Goal: Communication & Community: Answer question/provide support

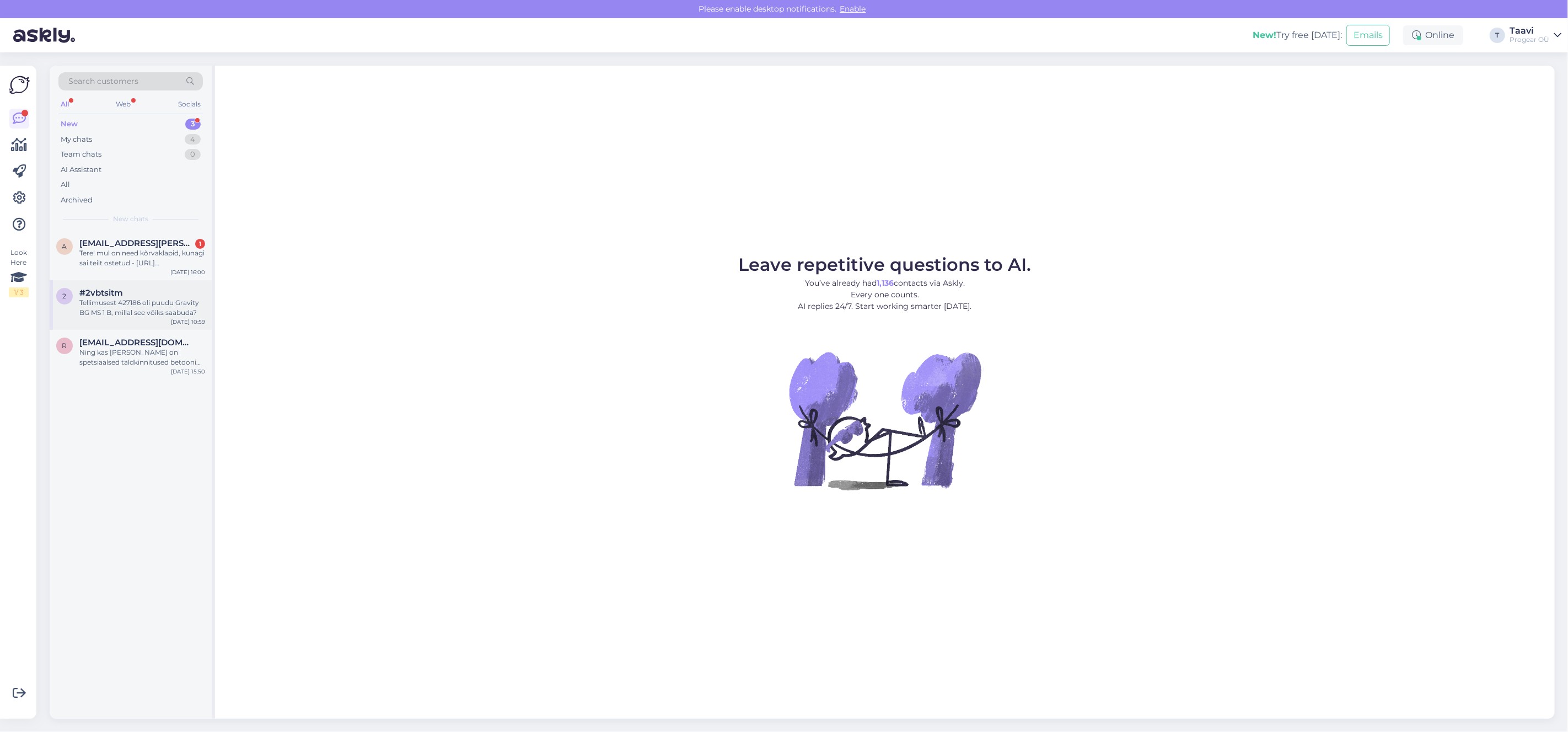
drag, startPoint x: 80, startPoint y: 251, endPoint x: 166, endPoint y: 292, distance: 95.3
click at [79, 251] on div "Tere! mul on need kõrvaklapid, kunagi sai teilt ostetud - [URL][DOMAIN_NAME] -,…" at bounding box center [142, 258] width 126 height 20
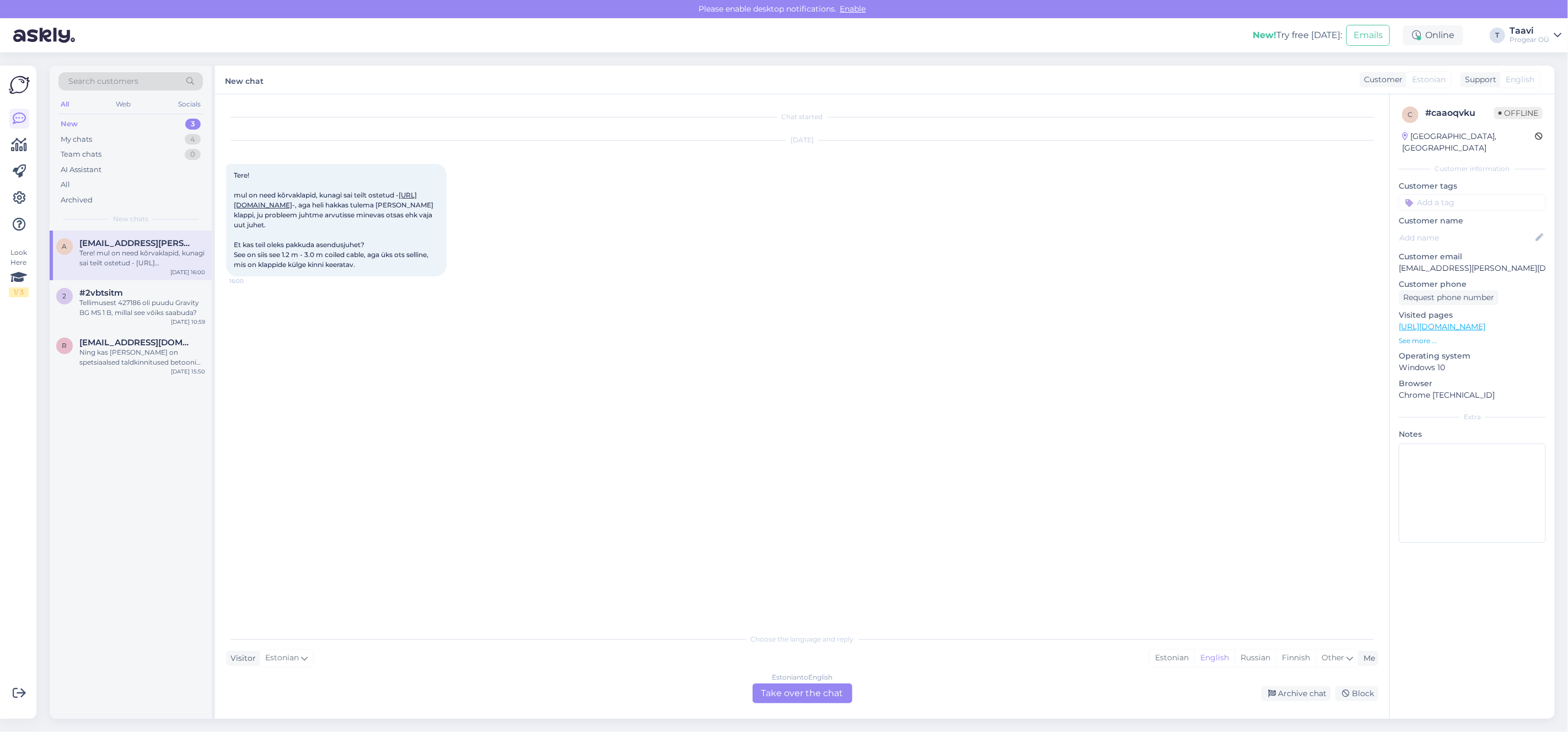
click at [816, 699] on div "Estonian to English Take over the chat" at bounding box center [803, 694] width 100 height 20
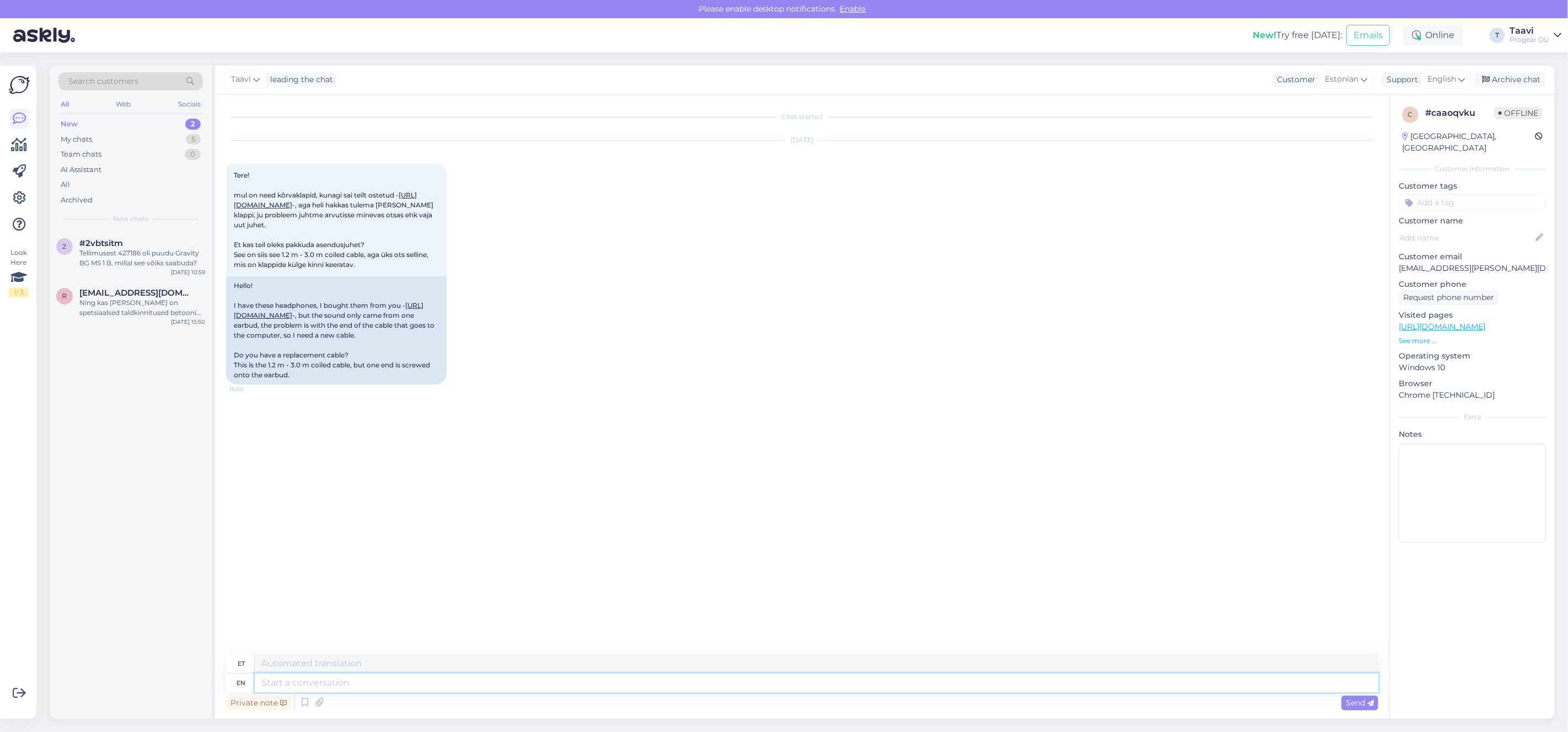
click at [288, 683] on textarea at bounding box center [817, 683] width 1124 height 19
type textarea "Tere"
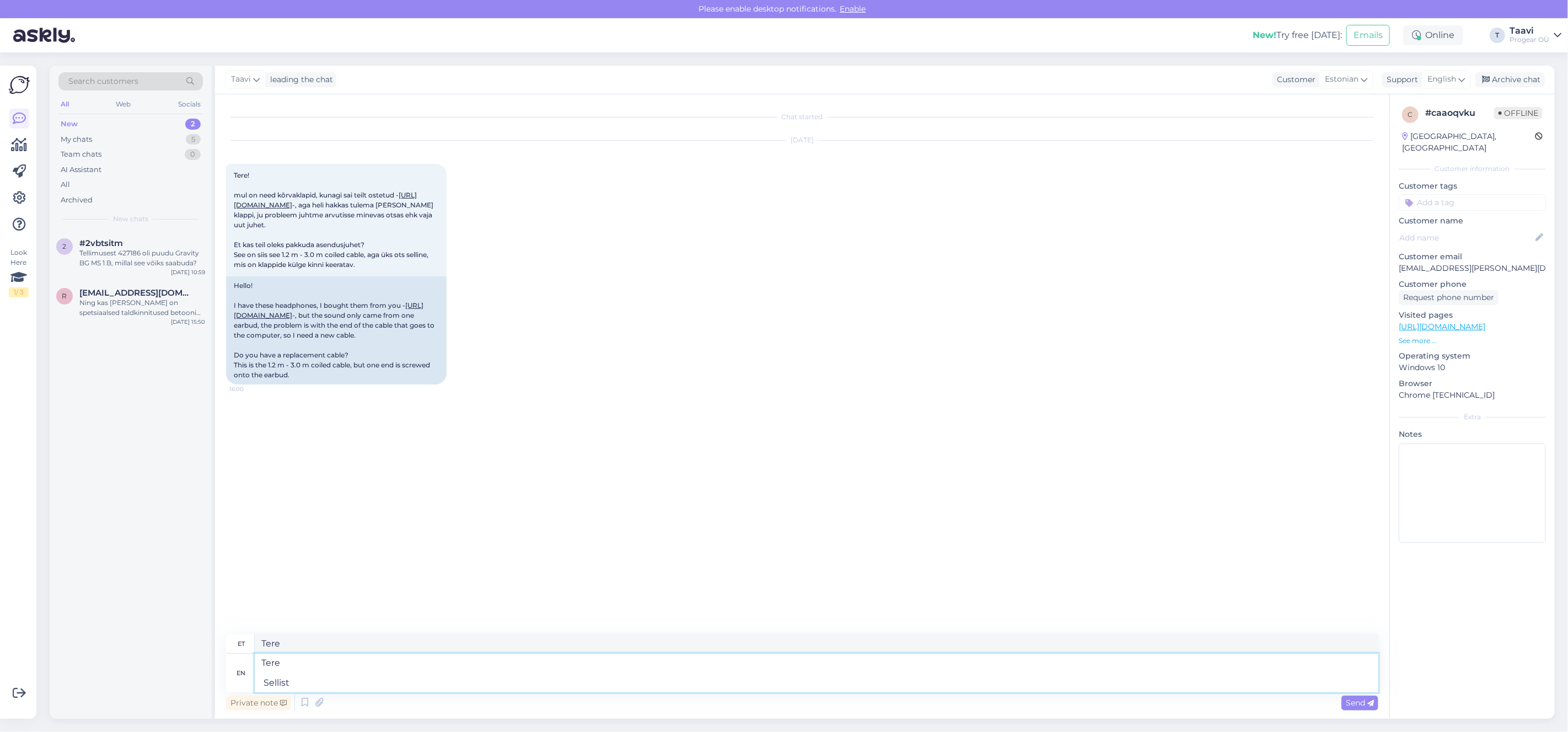
type textarea "Tere Sellist p"
type textarea "Tere Sellist"
type textarea "Tere"
type textarea "Tere On"
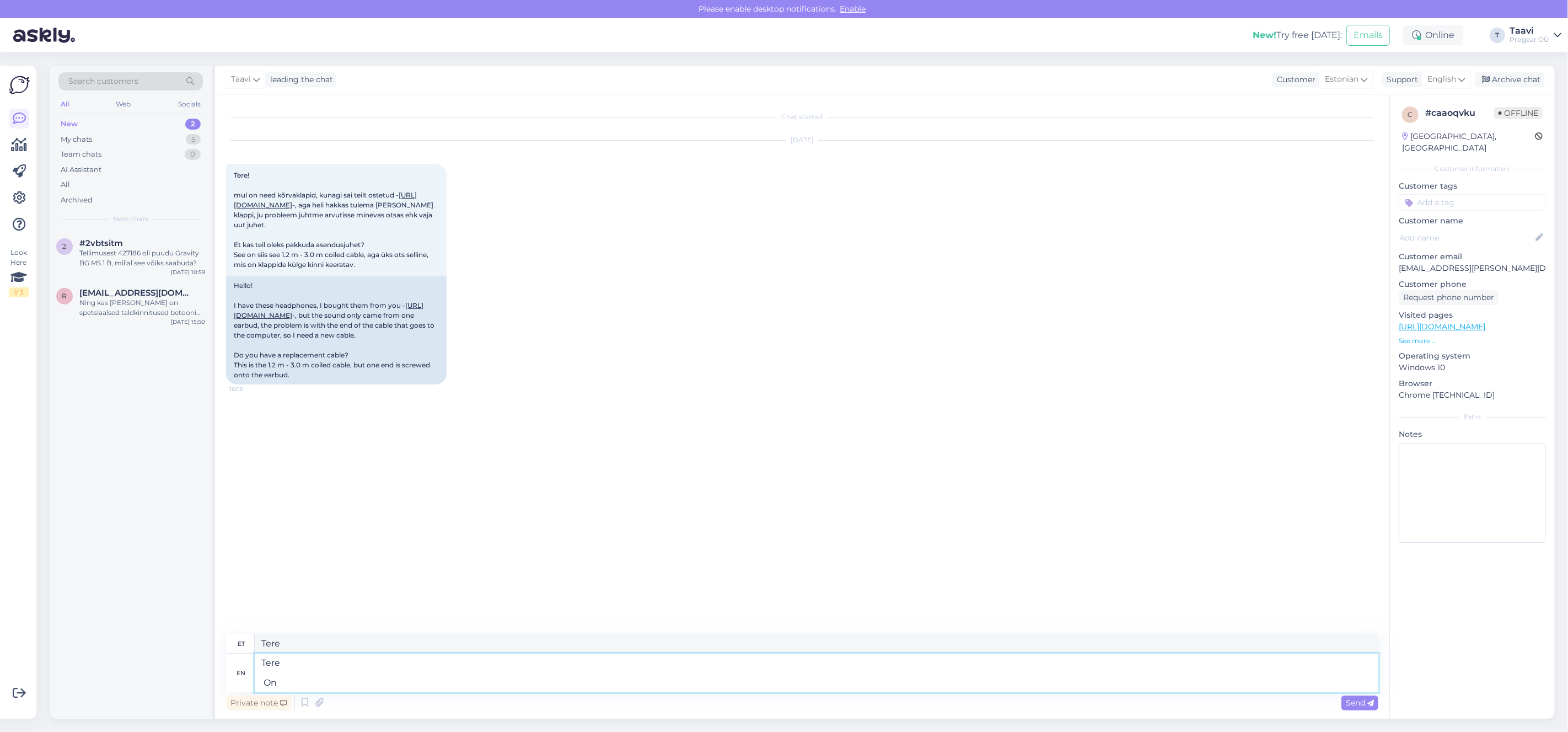
type textarea "Tere Sees"
type textarea "Tere On täitsa o"
type textarea "Tere Täitsa peal"
type textarea "Tere On täitsa olemas"
type textarea "Tere On täidetud olemas"
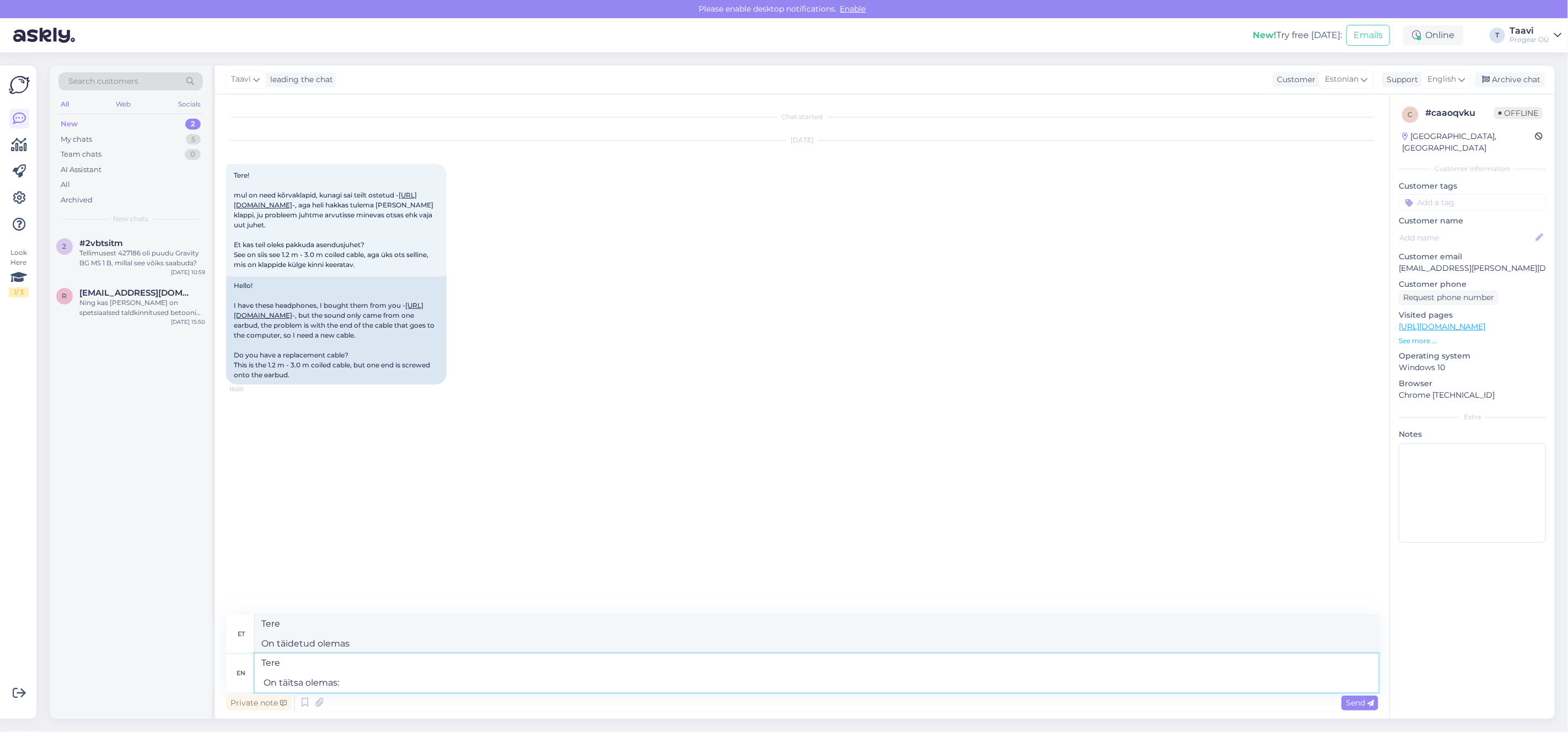
type textarea "Tere On täitsa olemas:"
type textarea "Tere Täitsa olemas:"
paste textarea "https://www.progear.ee/audio-technica-ath-m50x-3m-coil-cable-bk"
type textarea "Tere On täitsa olemas: https://www.progear.ee/audio-technica-ath-m50x-3m-coil-c…"
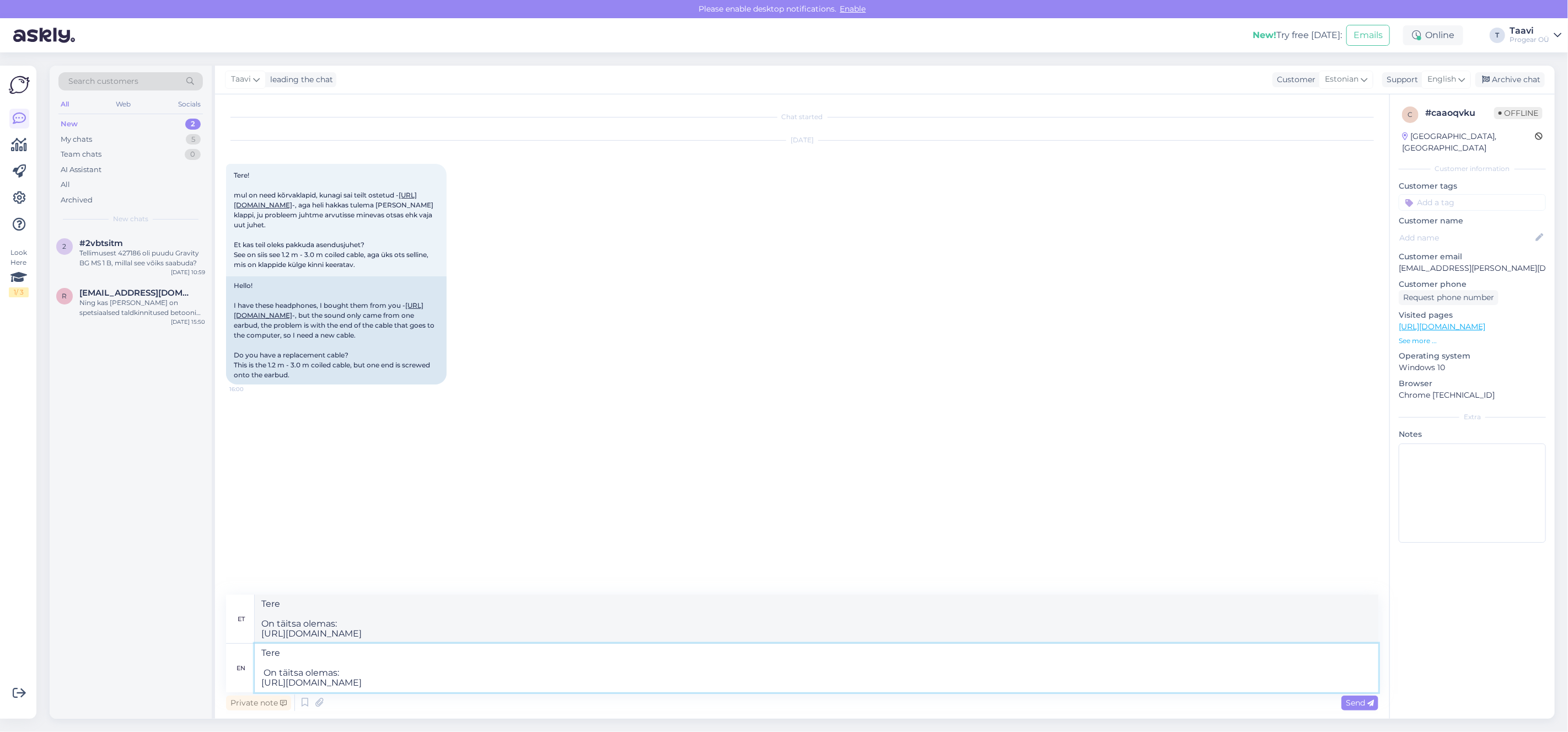
type textarea "Tere On täitsa olemas: https://www.progear.ee/audio-technica-ath-m50x-3m-coil-c…"
click at [1358, 709] on div "Send" at bounding box center [1360, 703] width 37 height 15
